Goal: Check status: Check status

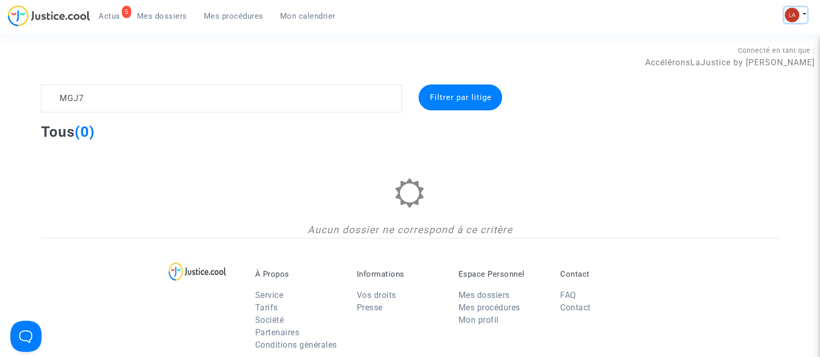
click at [789, 14] on img at bounding box center [792, 15] width 15 height 15
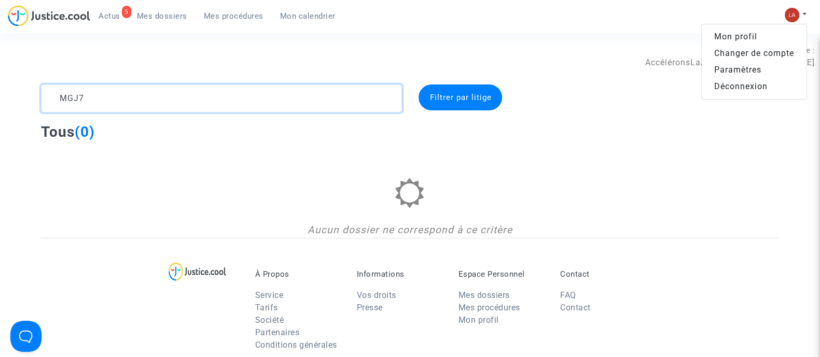
click at [270, 101] on textarea at bounding box center [221, 99] width 361 height 28
click at [271, 101] on textarea at bounding box center [221, 99] width 361 height 28
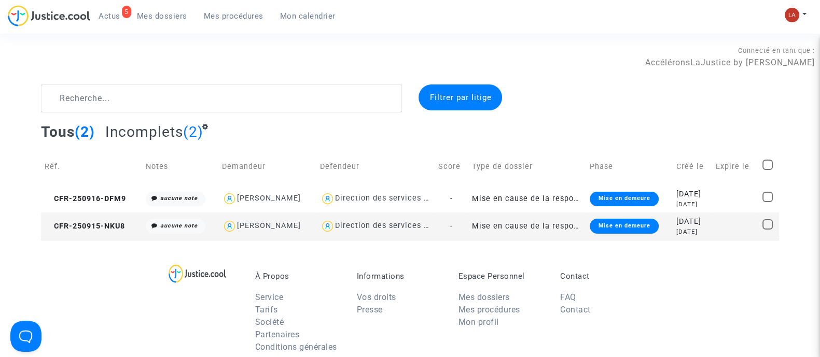
click at [116, 15] on span "Actus" at bounding box center [110, 15] width 22 height 9
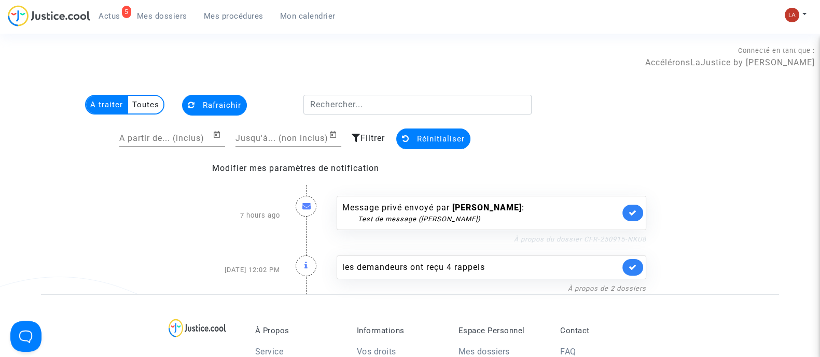
click at [596, 241] on link "À propos du dossier CFR-250915-NKU8" at bounding box center [580, 240] width 132 height 8
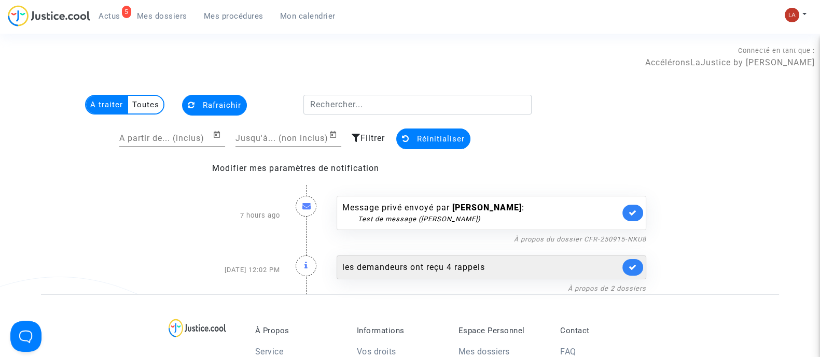
click at [428, 266] on div "les demandeurs ont reçu 4 rappels" at bounding box center [481, 267] width 278 height 12
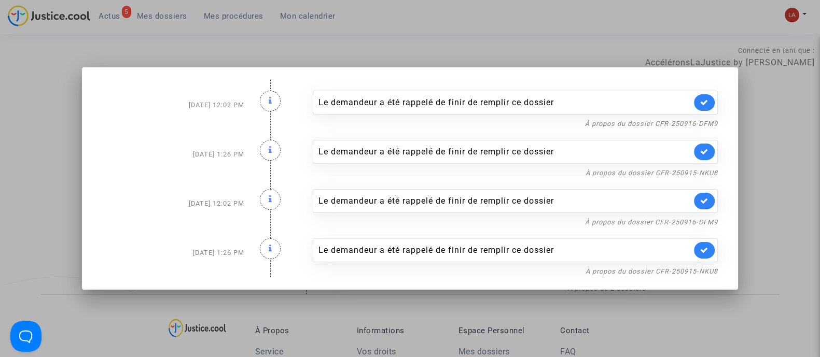
click at [797, 207] on div at bounding box center [410, 178] width 820 height 357
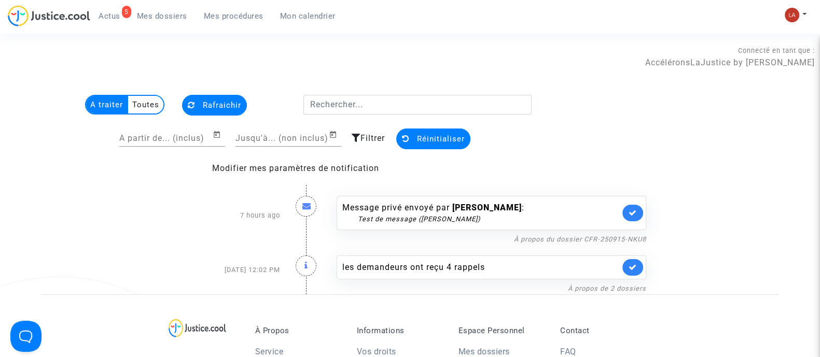
click at [144, 14] on span "Mes dossiers" at bounding box center [162, 15] width 50 height 9
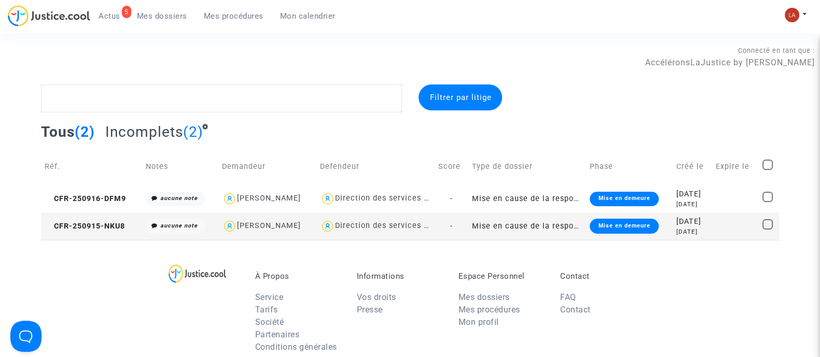
click at [279, 36] on section "Connecté en tant que : AccéléronsLaJustice by Pitcher Avocat Filtrer par litige…" at bounding box center [410, 312] width 820 height 625
click at [119, 208] on td "CFR-250916-DFM9" at bounding box center [91, 198] width 101 height 27
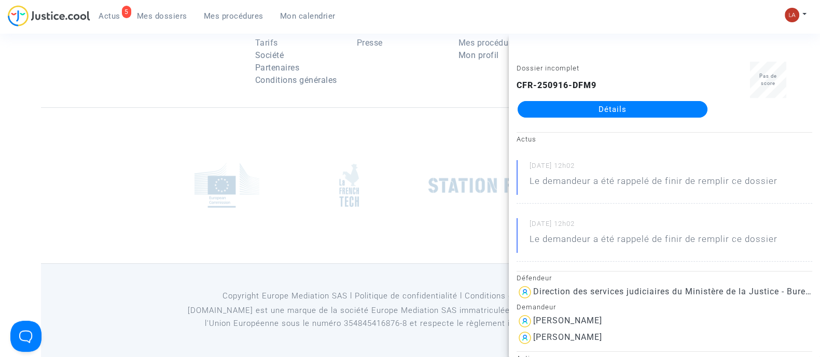
click at [188, 156] on div at bounding box center [227, 186] width 106 height 62
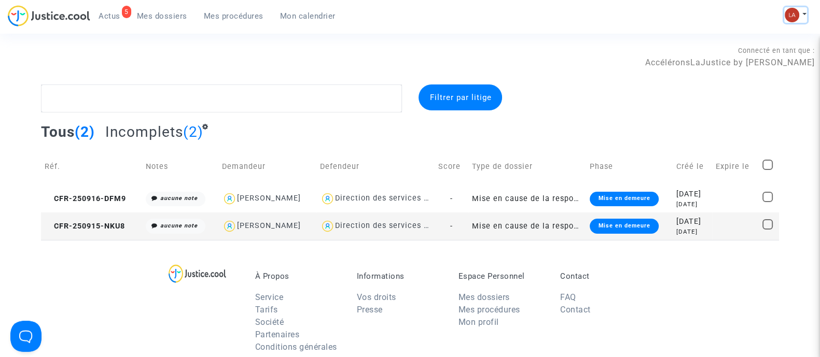
click at [788, 17] on img at bounding box center [792, 15] width 15 height 15
click at [735, 54] on link "Changer de compte" at bounding box center [754, 53] width 105 height 17
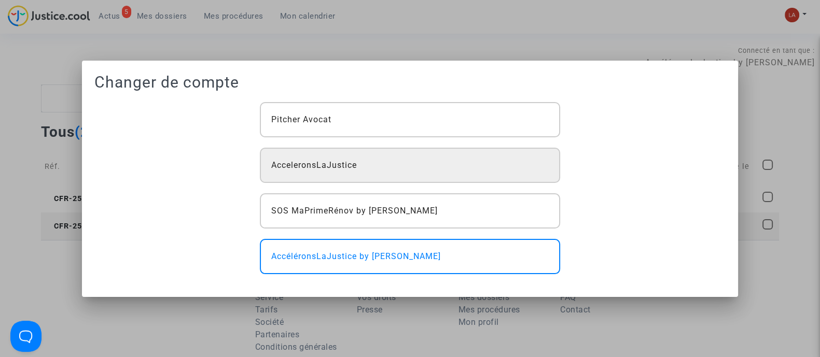
click at [395, 174] on div "AcceleronsLaJustice" at bounding box center [410, 165] width 300 height 35
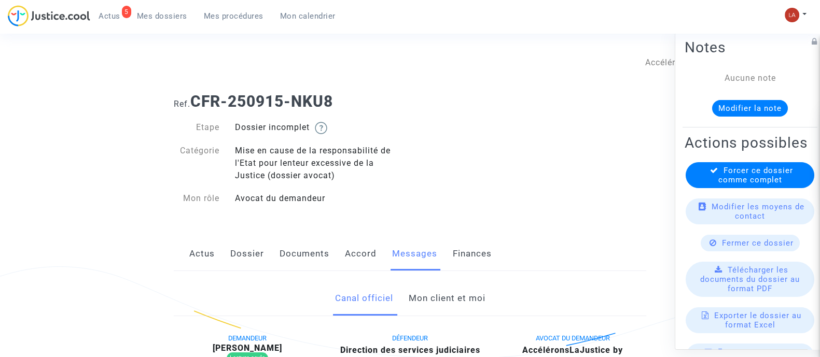
click at [467, 302] on link "Mon client et moi" at bounding box center [446, 299] width 77 height 34
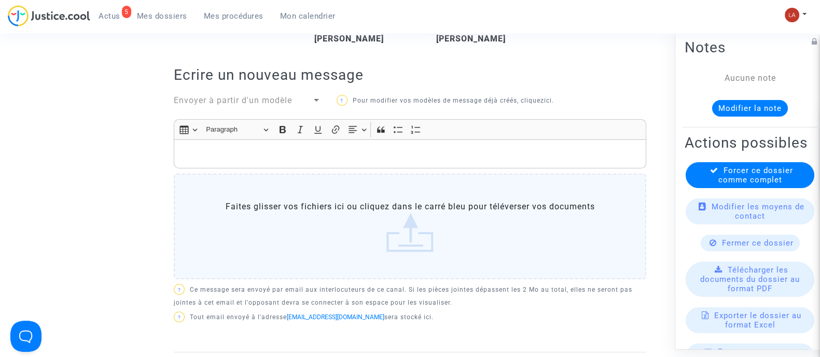
scroll to position [64, 0]
